Goal: Check status: Check status

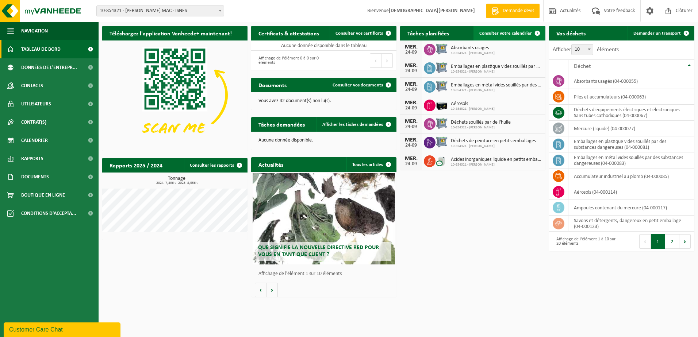
click at [492, 33] on span "Consulter votre calendrier" at bounding box center [505, 33] width 53 height 5
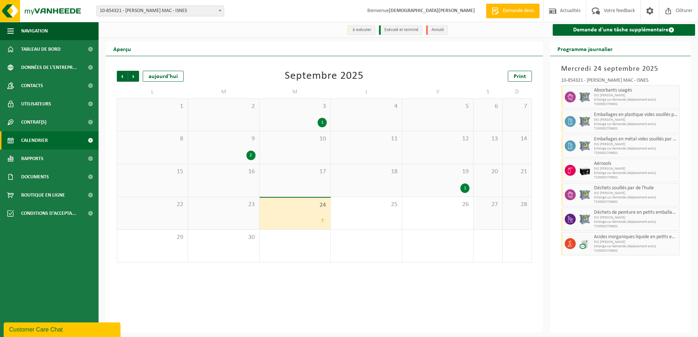
click at [320, 206] on span "24" at bounding box center [294, 205] width 63 height 8
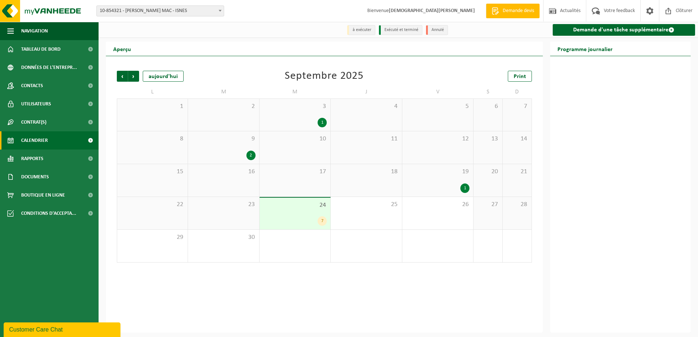
click at [322, 223] on div "7" at bounding box center [321, 220] width 9 height 9
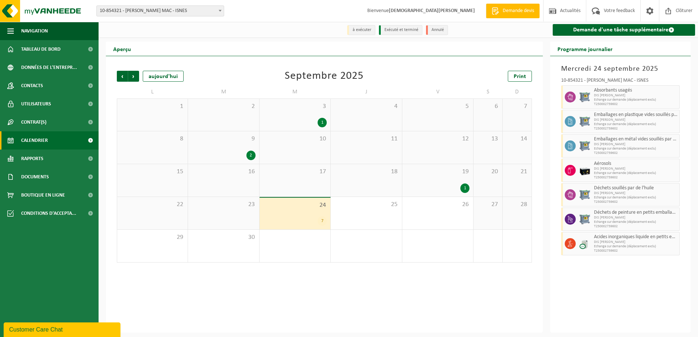
click at [305, 217] on div "7" at bounding box center [294, 220] width 63 height 9
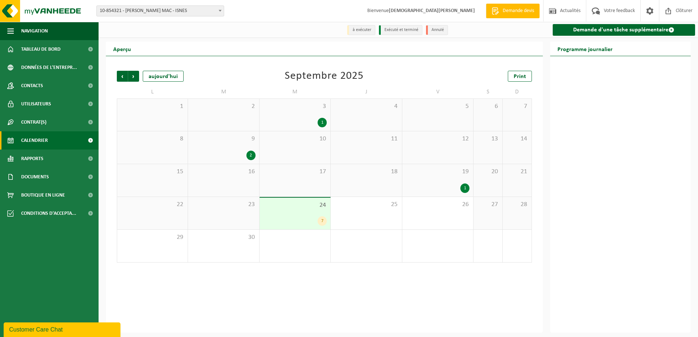
click at [305, 217] on div "7" at bounding box center [294, 220] width 63 height 9
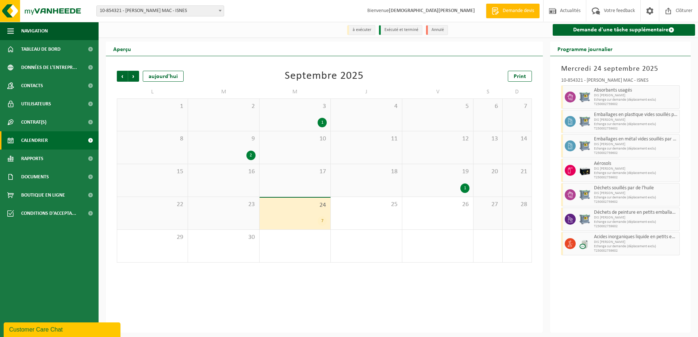
click at [308, 213] on div "24 7" at bounding box center [294, 214] width 71 height 32
click at [464, 188] on div "1" at bounding box center [464, 188] width 9 height 9
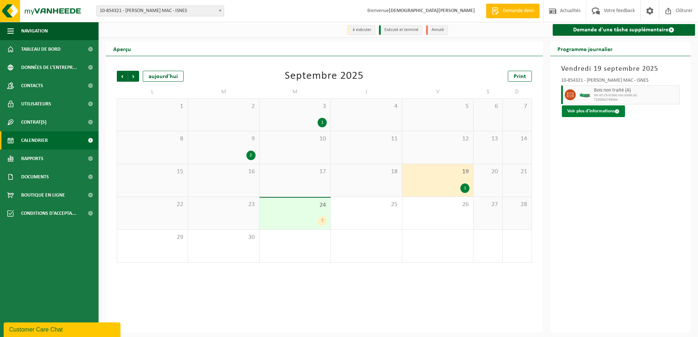
click at [583, 112] on button "Voir plus d'informations" at bounding box center [592, 111] width 63 height 12
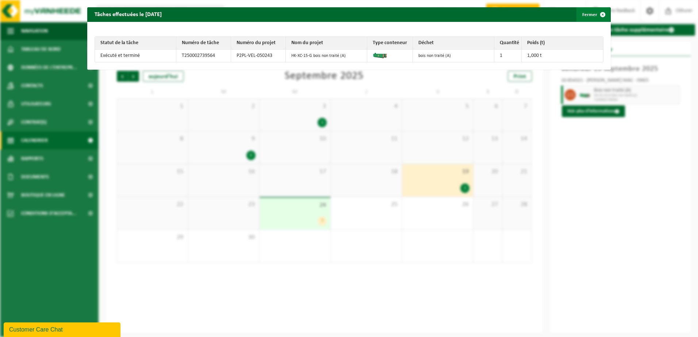
click at [598, 14] on span "button" at bounding box center [602, 14] width 15 height 15
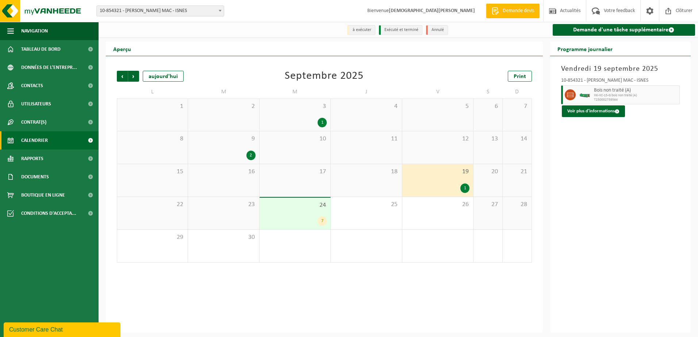
click at [323, 221] on div "7" at bounding box center [321, 220] width 9 height 9
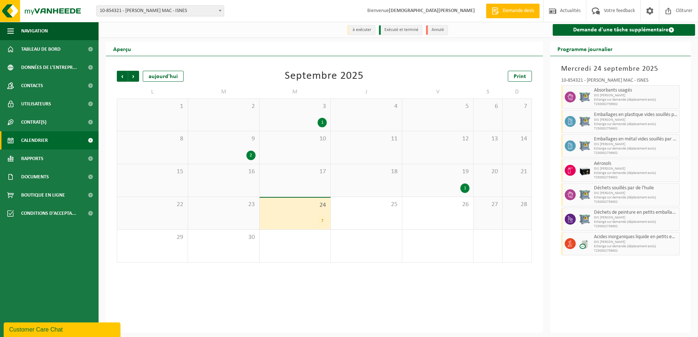
click at [603, 100] on span "Echange sur demande (déplacement exclu)" at bounding box center [636, 100] width 84 height 4
drag, startPoint x: 603, startPoint y: 100, endPoint x: 576, endPoint y: 100, distance: 27.0
click at [576, 100] on div at bounding box center [569, 96] width 16 height 23
click at [615, 239] on span "Acides inorganiques liquide en petits emballages" at bounding box center [636, 237] width 84 height 6
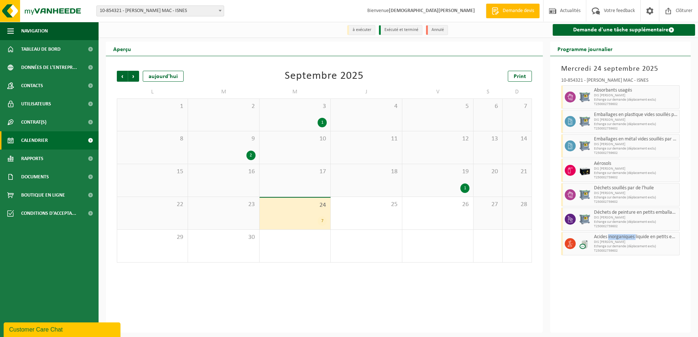
click at [615, 239] on span "Acides inorganiques liquide en petits emballages" at bounding box center [636, 237] width 84 height 6
drag, startPoint x: 615, startPoint y: 239, endPoint x: 610, endPoint y: 243, distance: 6.5
click at [610, 243] on span "DIS [PERSON_NAME]" at bounding box center [636, 242] width 84 height 4
drag, startPoint x: 610, startPoint y: 243, endPoint x: 572, endPoint y: 244, distance: 38.3
click at [572, 244] on icon at bounding box center [570, 243] width 7 height 7
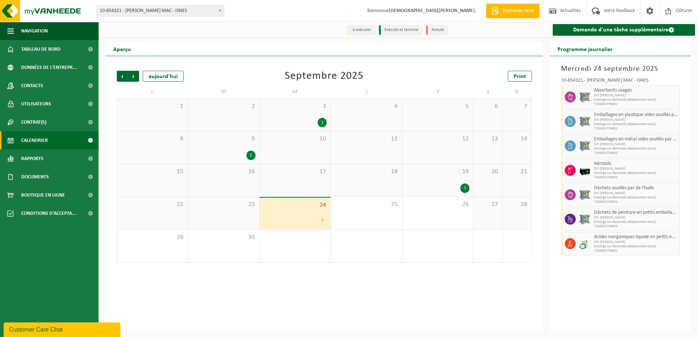
click at [598, 282] on div "Mercredi 24 septembre 2025 10-854321 - ELIA CRÉALYS MAC - ISNES Absorbants usag…" at bounding box center [620, 194] width 141 height 277
click at [40, 50] on span "Tableau de bord" at bounding box center [40, 49] width 39 height 18
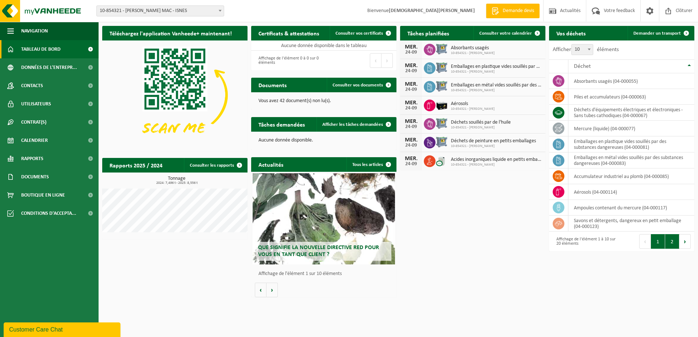
click at [672, 244] on button "2" at bounding box center [672, 241] width 14 height 15
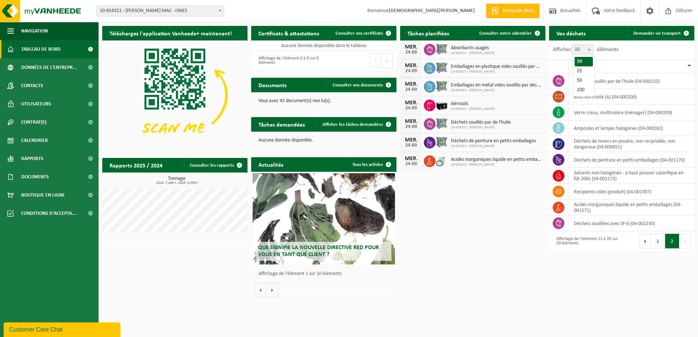
click at [590, 50] on b at bounding box center [588, 50] width 3 height 2
click at [591, 45] on select "10 25 50 100" at bounding box center [584, 44] width 22 height 0
select select "50"
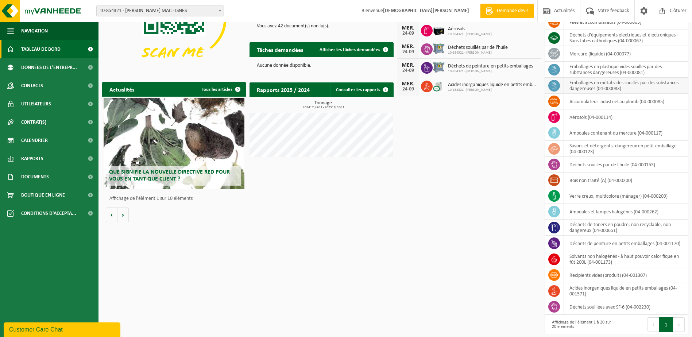
scroll to position [76, 0]
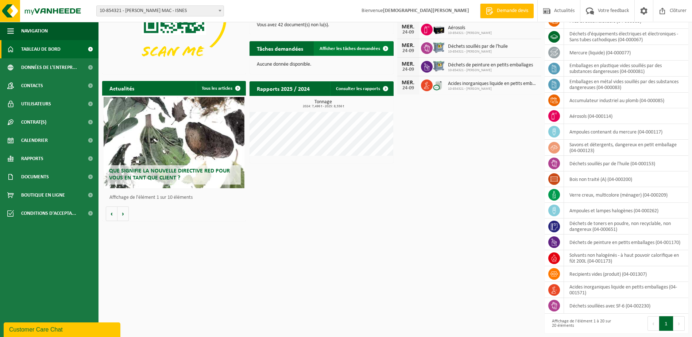
click at [351, 49] on span "Afficher les tâches demandées" at bounding box center [350, 48] width 61 height 5
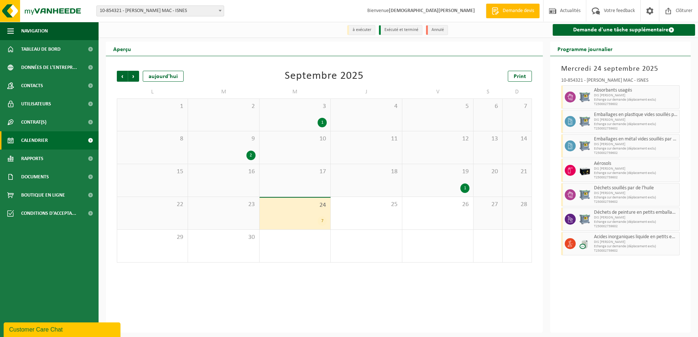
click at [321, 221] on div "7" at bounding box center [321, 220] width 9 height 9
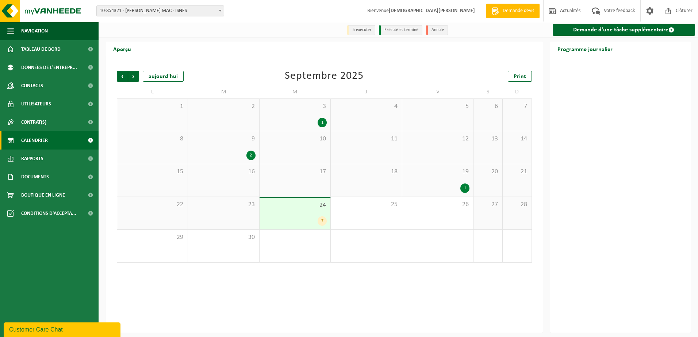
click at [26, 141] on span "Calendrier" at bounding box center [34, 140] width 27 height 18
